Goal: Transaction & Acquisition: Book appointment/travel/reservation

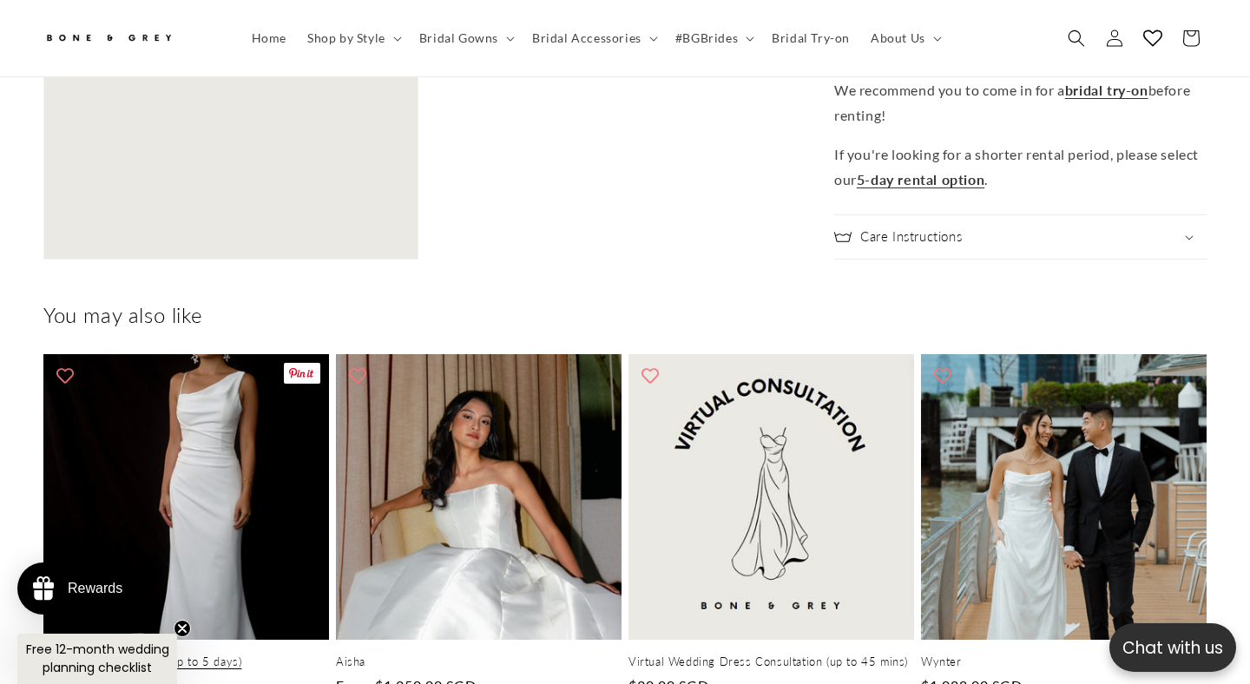
click at [231, 655] on link "Wedding Gown Rental (up to 5 days)" at bounding box center [186, 662] width 286 height 15
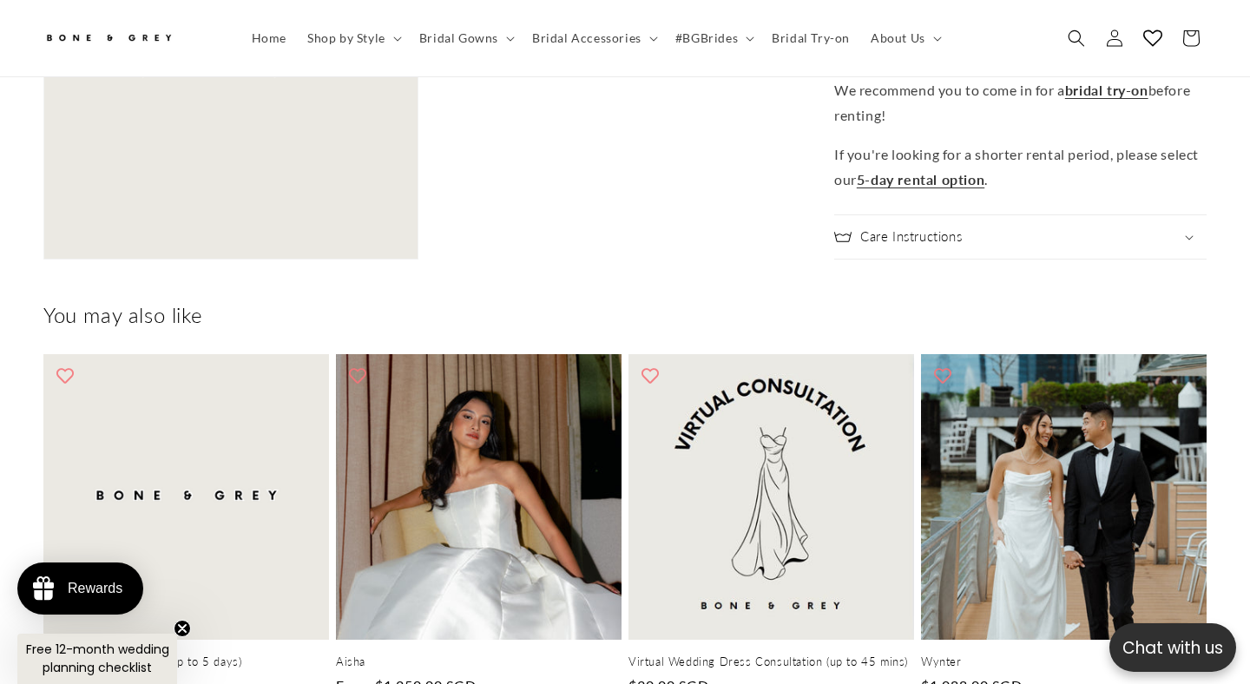
scroll to position [0, 844]
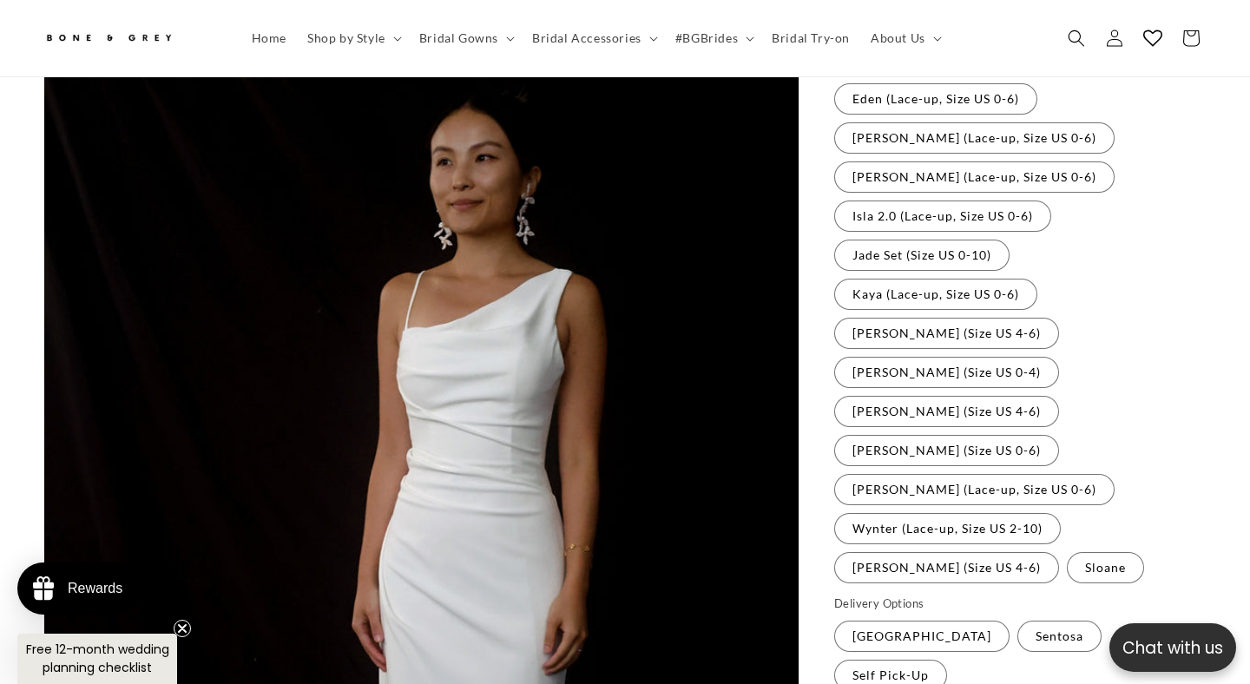
scroll to position [0, 422]
click at [954, 552] on label "Yvette (Size US 4-6) Variant sold out or unavailable" at bounding box center [946, 567] width 225 height 31
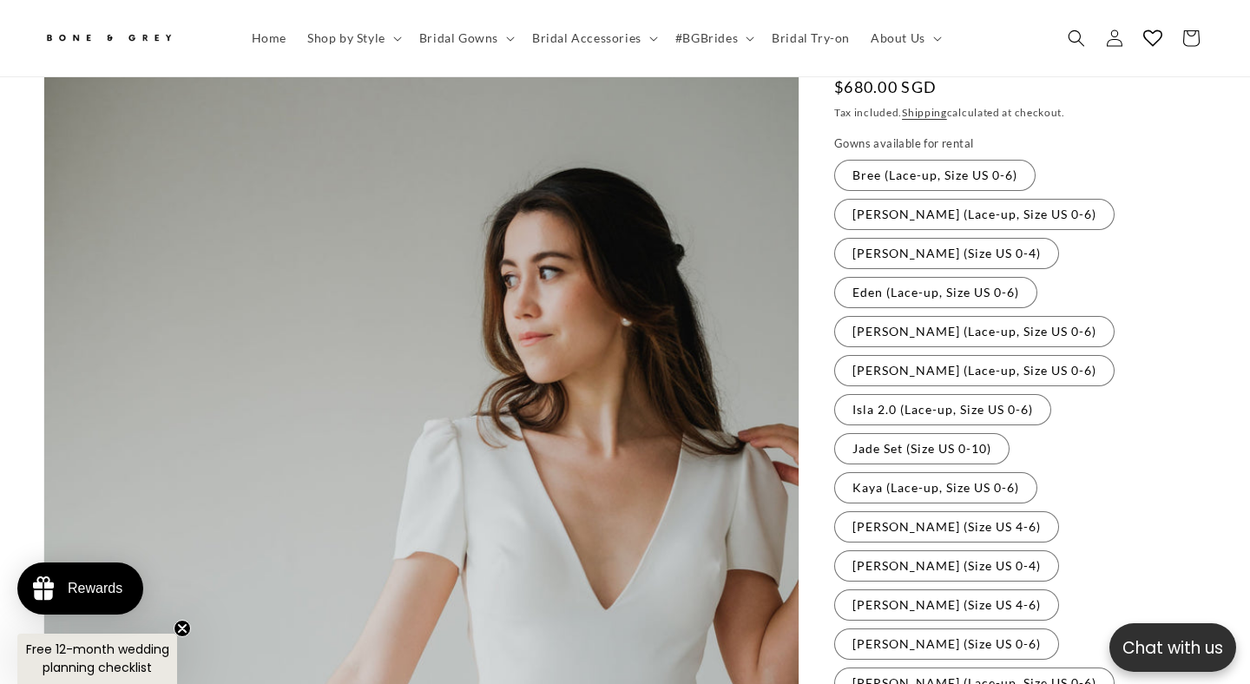
scroll to position [0, 844]
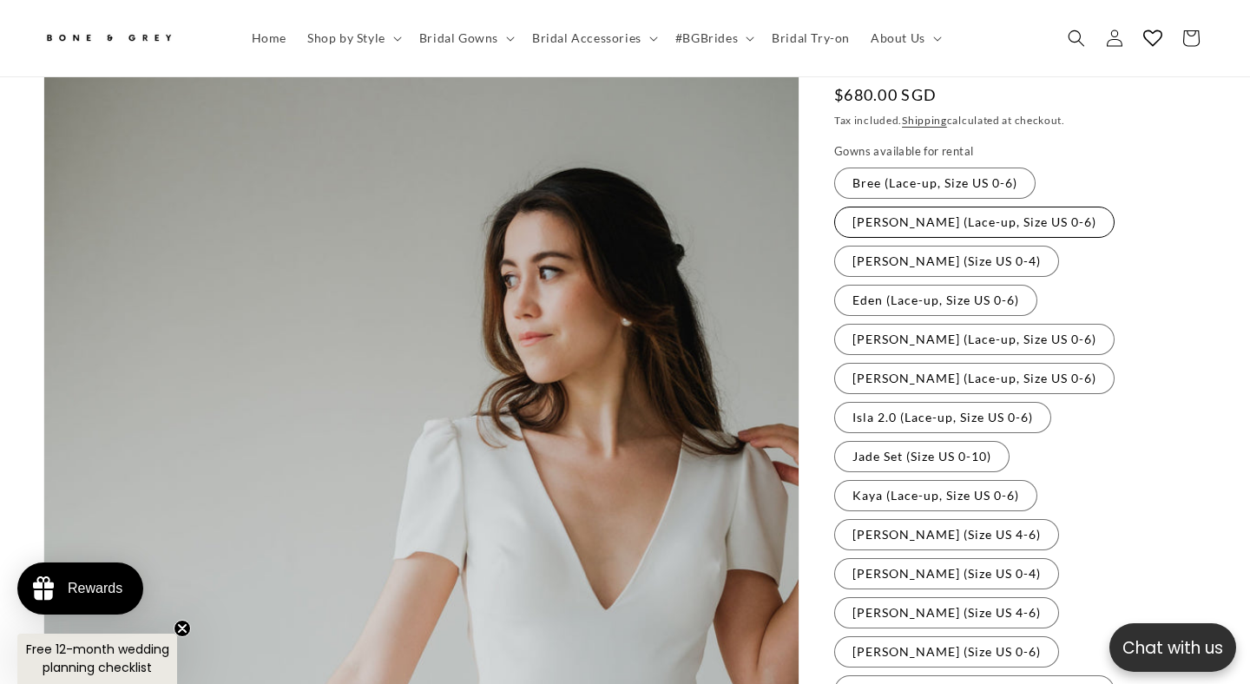
click at [927, 207] on label "Cora (Lace-up, Size US 0-6) Variant sold out or unavailable" at bounding box center [974, 222] width 280 height 31
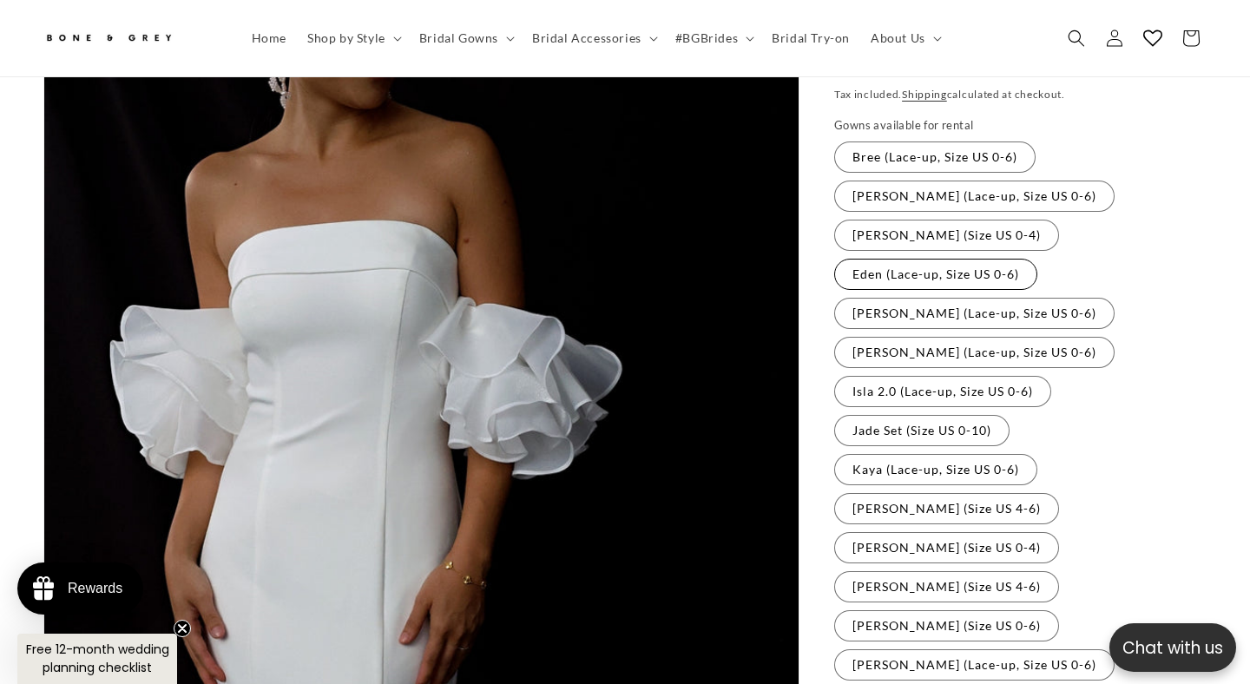
click at [928, 259] on label "Eden (Lace-up, Size US 0-6) Variant sold out or unavailable" at bounding box center [935, 274] width 203 height 31
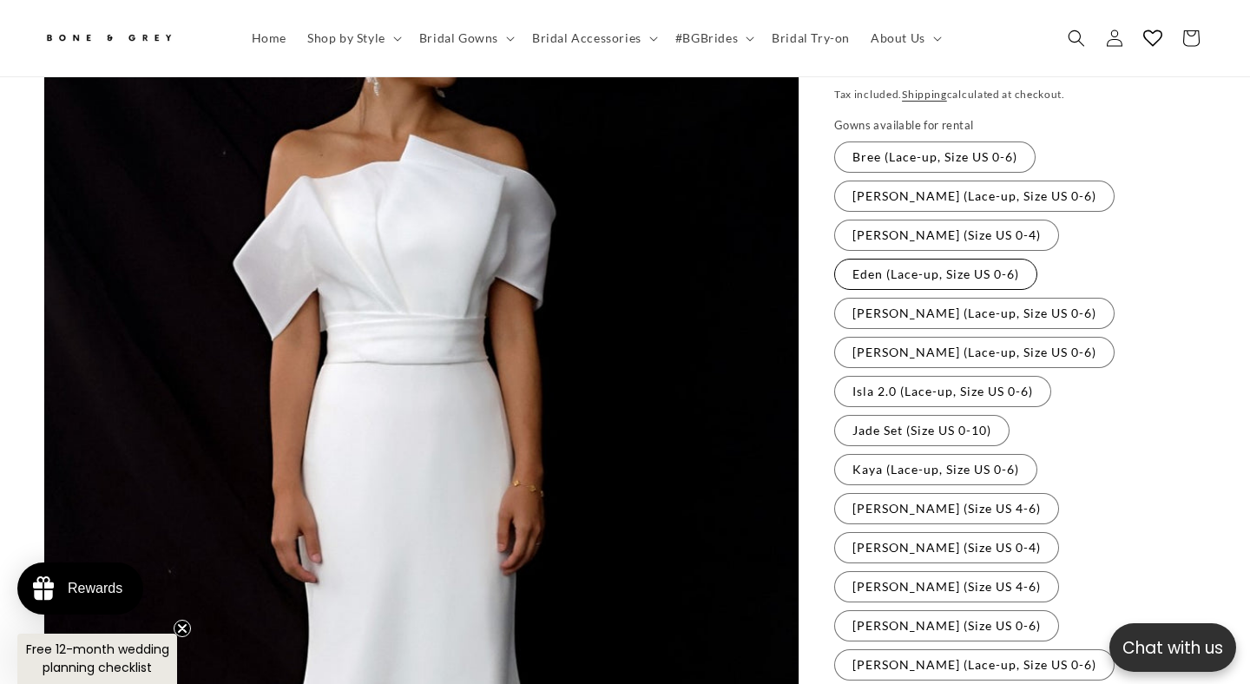
scroll to position [290, 0]
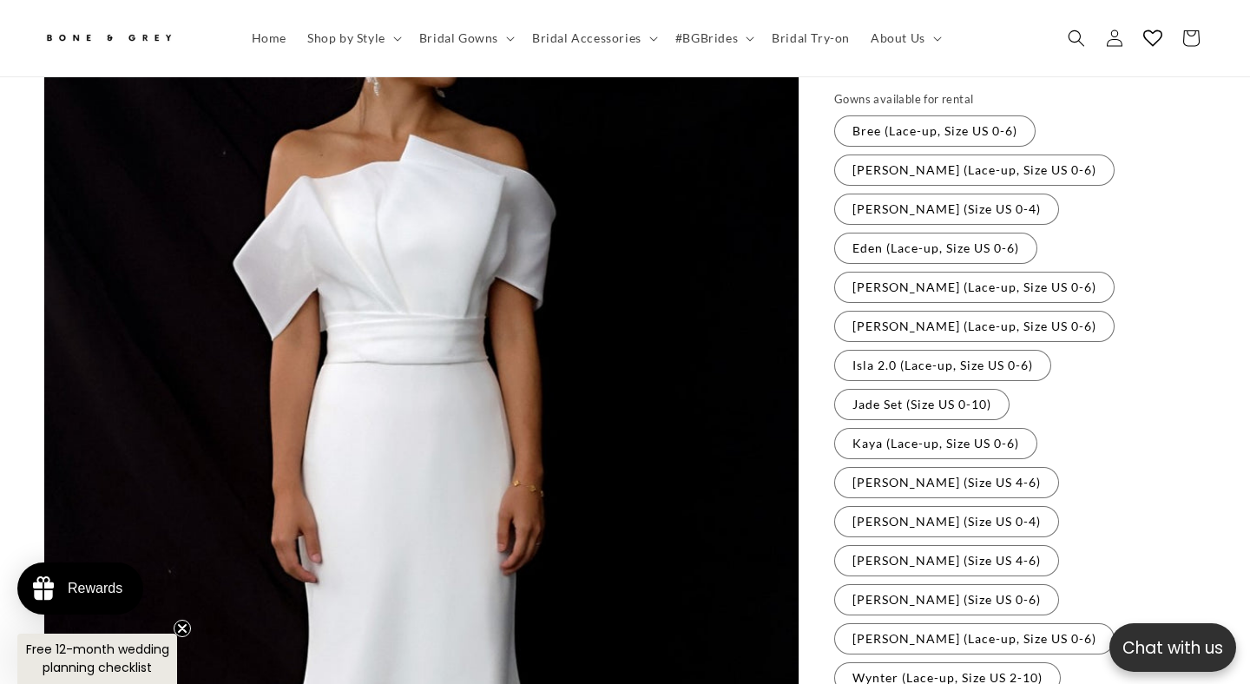
click at [928, 242] on fieldset "Gowns available for rental Bree (Lace-up, Size US 0-6) Variant sold out or unav…" at bounding box center [1020, 413] width 372 height 644
click at [928, 272] on label "Florence (Lace-up, Size US 0-6) Variant sold out or unavailable" at bounding box center [974, 287] width 280 height 31
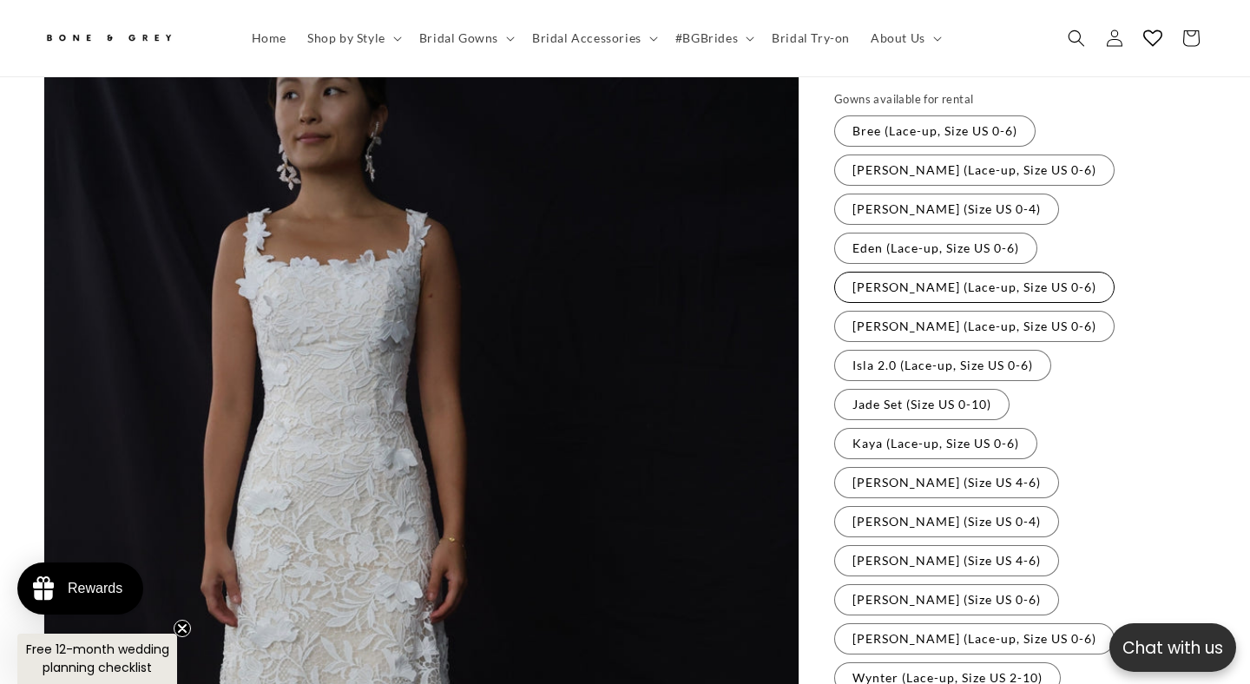
scroll to position [316, 0]
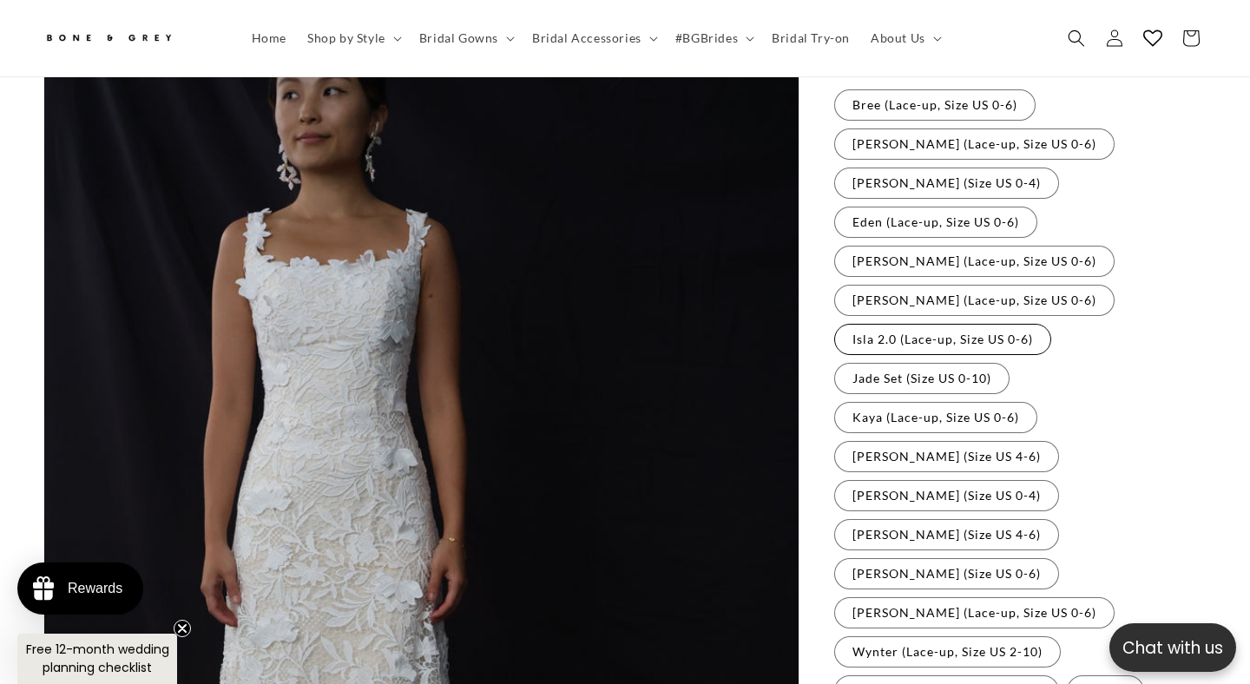
click at [930, 324] on label "Isla 2.0 (Lace-up, Size US 0-6) Variant sold out or unavailable" at bounding box center [942, 339] width 217 height 31
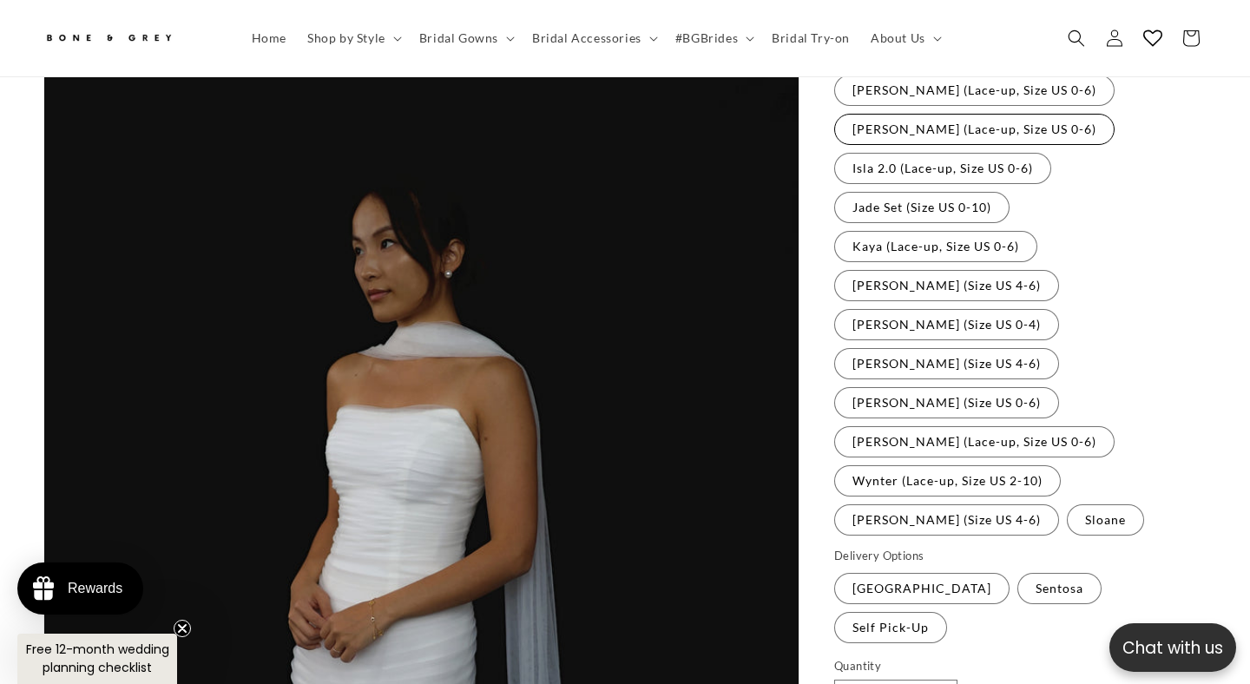
scroll to position [452, 0]
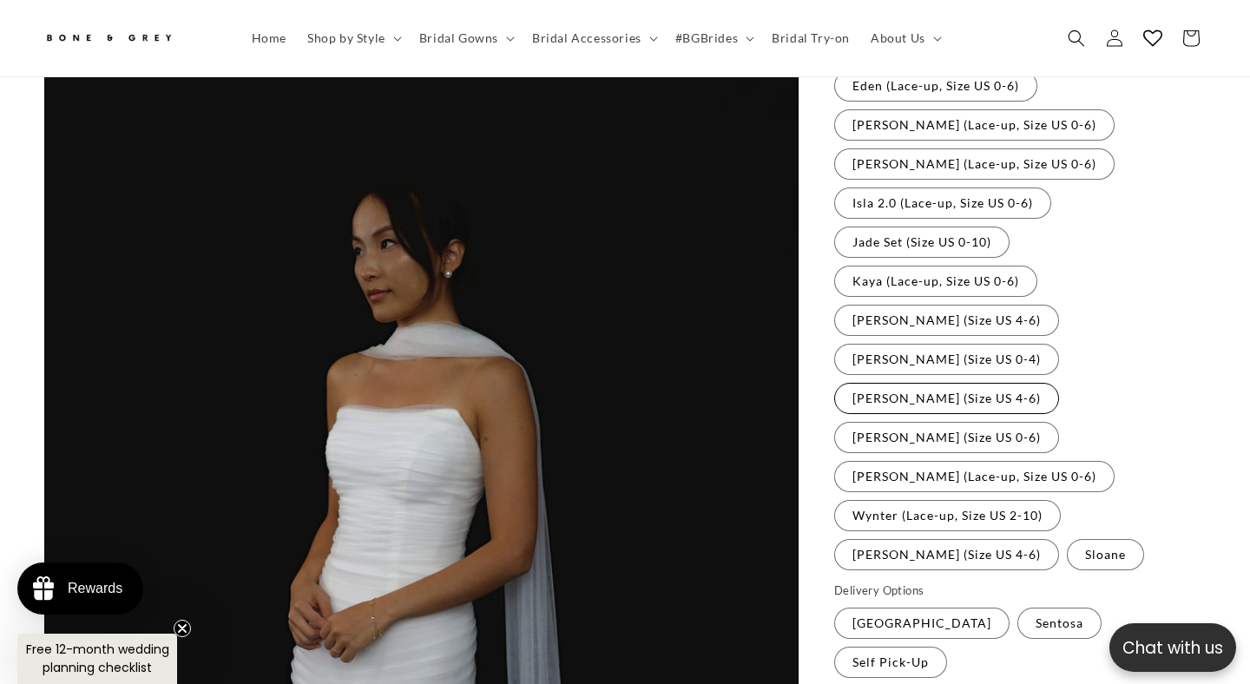
click at [945, 383] on label "Rosalind (Size US 4-6) Variant sold out or unavailable" at bounding box center [946, 398] width 225 height 31
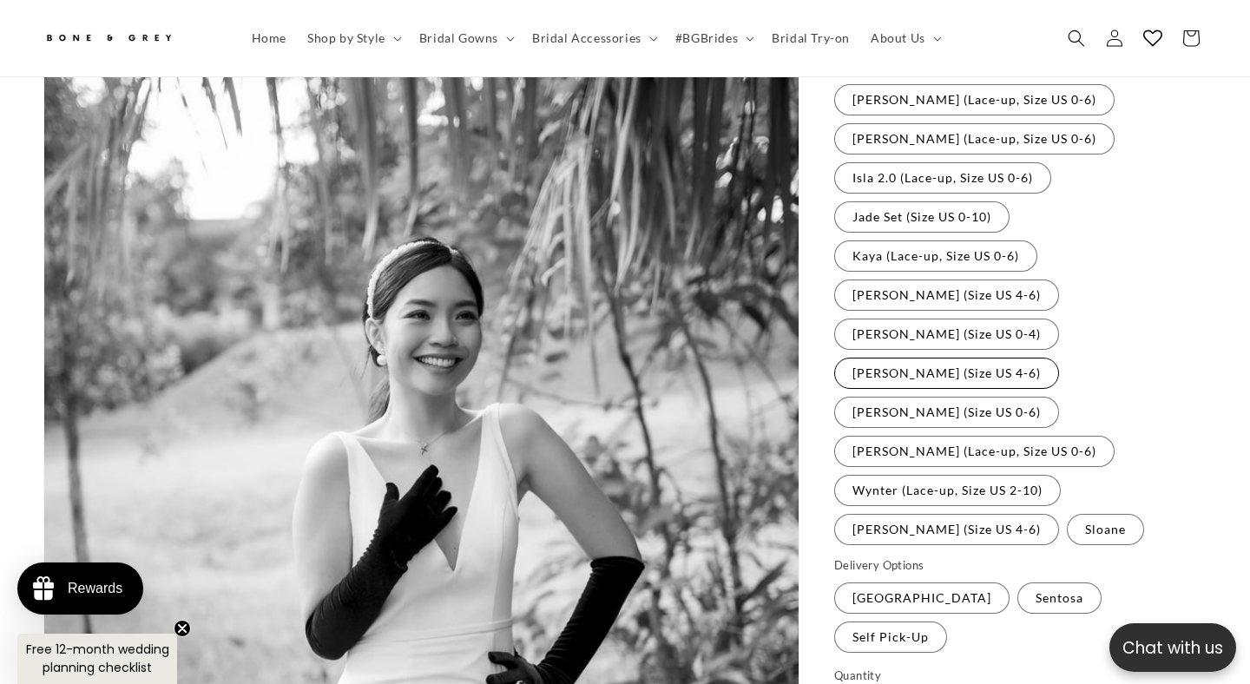
scroll to position [478, 0]
click at [949, 435] on label "Tiffany (Lace-up, Size US 0-6) Variant sold out or unavailable" at bounding box center [974, 450] width 280 height 31
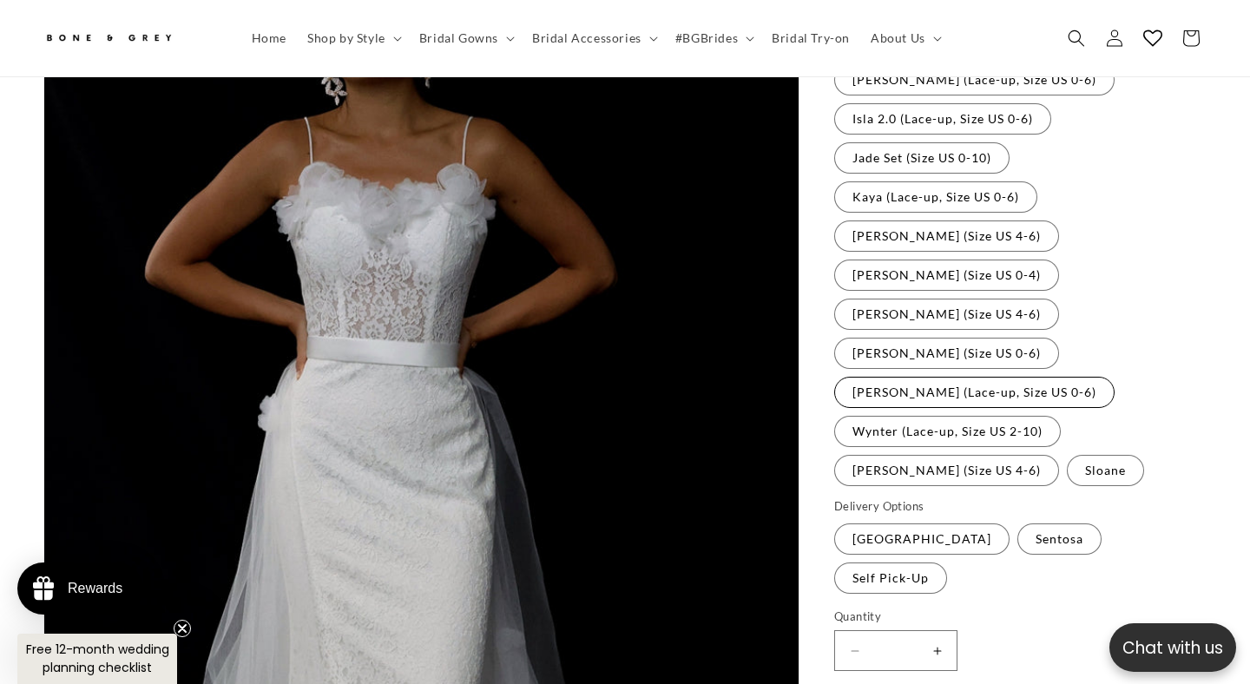
scroll to position [537, 0]
click at [946, 415] on label "Wynter (Lace-up, Size US 2-10) Variant sold out or unavailable" at bounding box center [947, 430] width 227 height 31
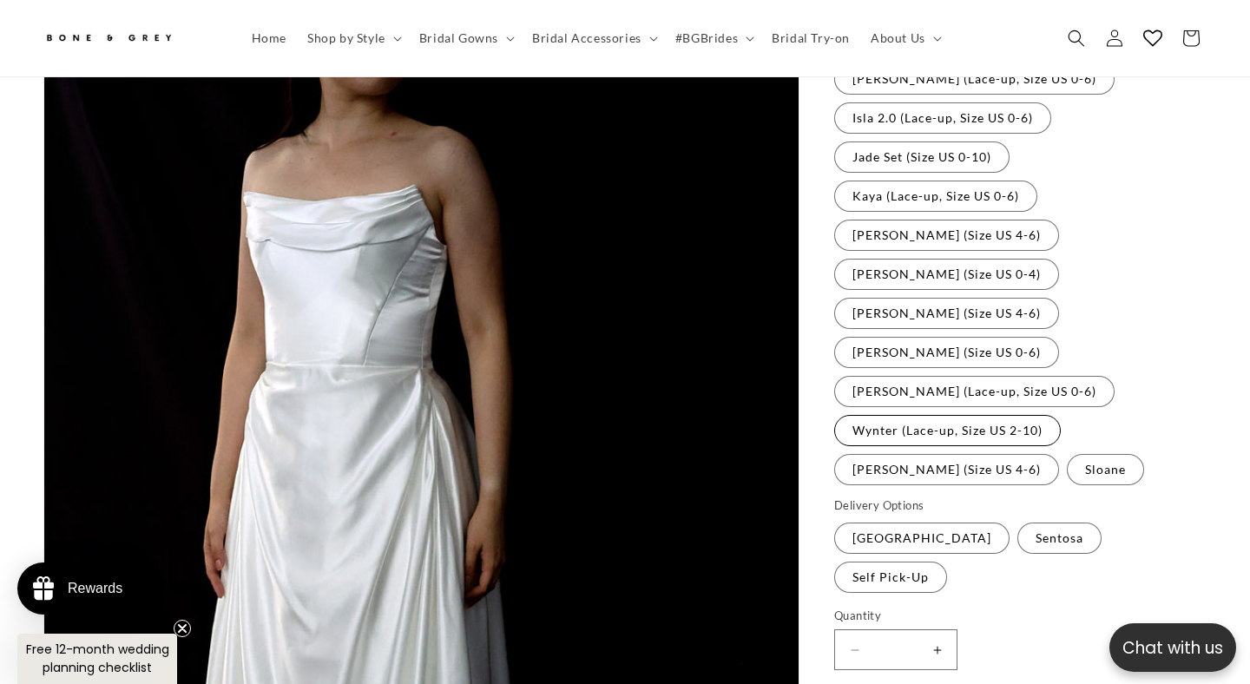
scroll to position [536, 0]
click at [1059, 339] on label "Sophia (Size US 0-6) Variant sold out or unavailable" at bounding box center [946, 354] width 225 height 31
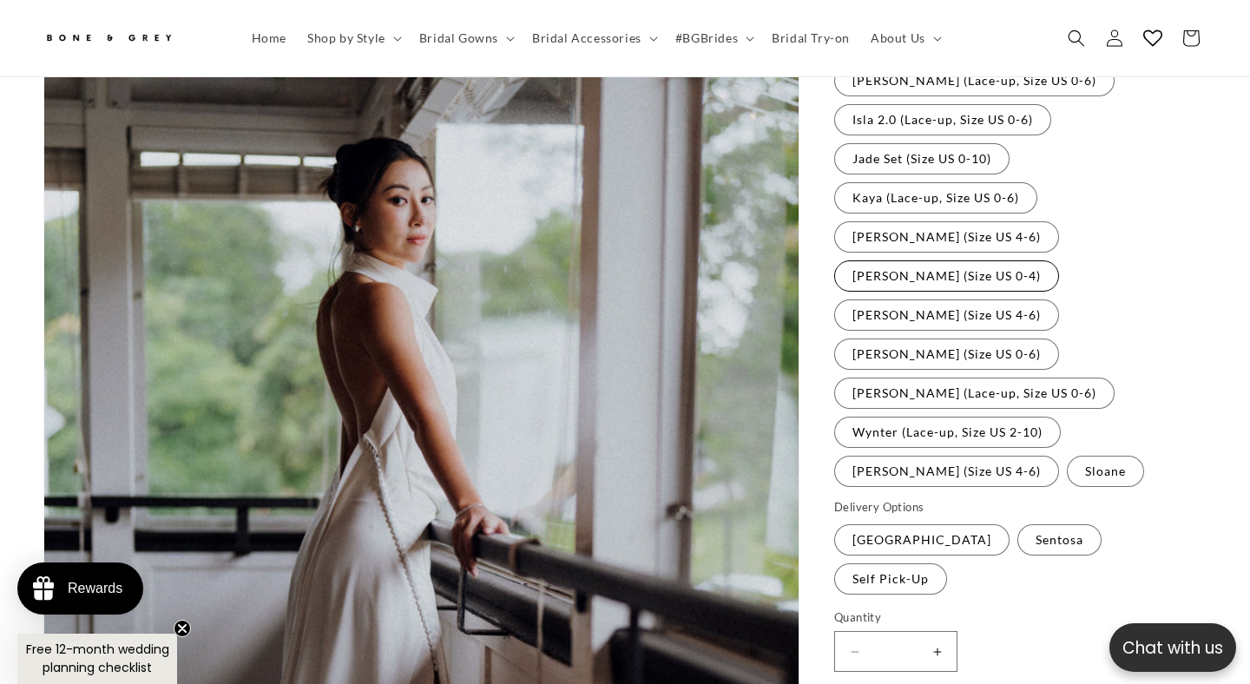
scroll to position [0, 844]
click at [1059, 260] on label "Olivia (Size US 0-4) Variant sold out or unavailable" at bounding box center [946, 275] width 225 height 31
